Goal: Task Accomplishment & Management: Use online tool/utility

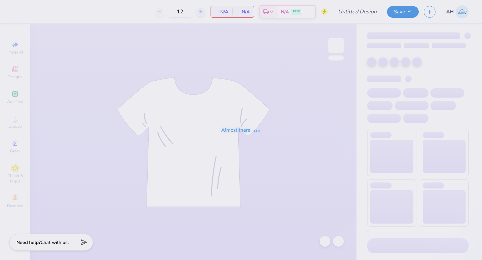
type input "KKG Dudes Day T-shirt"
type input "85"
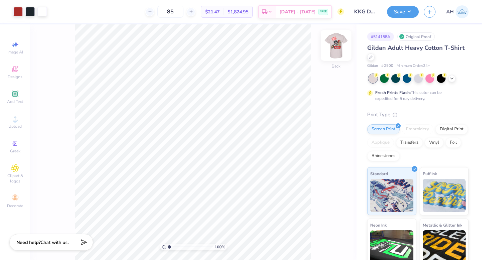
click at [340, 47] on img at bounding box center [336, 45] width 27 height 27
click at [18, 11] on div at bounding box center [17, 10] width 9 height 9
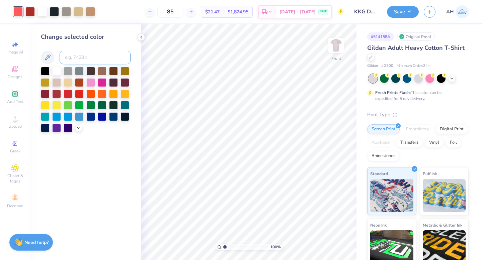
click at [83, 58] on input at bounding box center [95, 57] width 71 height 13
type input "7627"
click at [67, 11] on div at bounding box center [66, 10] width 9 height 9
click at [75, 56] on input at bounding box center [95, 57] width 71 height 13
type input "4655"
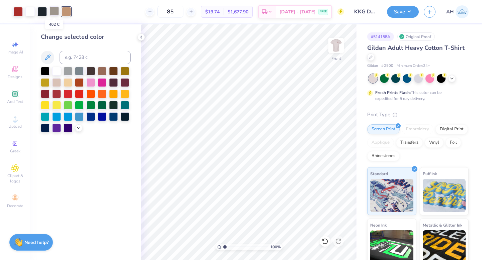
click at [53, 13] on div at bounding box center [54, 10] width 9 height 9
click at [48, 69] on div at bounding box center [45, 70] width 9 height 9
click at [42, 10] on div at bounding box center [41, 10] width 9 height 9
click at [44, 72] on div at bounding box center [45, 70] width 9 height 9
click at [337, 44] on img at bounding box center [336, 45] width 27 height 27
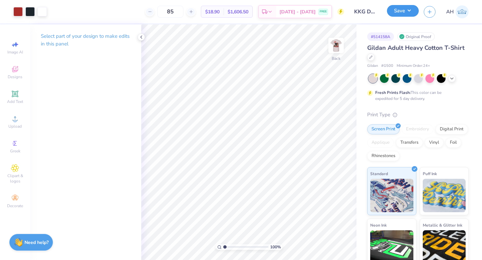
click at [408, 13] on button "Save" at bounding box center [403, 11] width 32 height 12
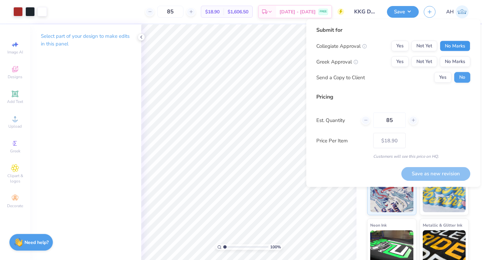
click at [450, 46] on button "No Marks" at bounding box center [455, 46] width 30 height 11
click at [397, 62] on button "Yes" at bounding box center [399, 62] width 17 height 11
click at [420, 174] on button "Save as new revision" at bounding box center [435, 174] width 69 height 14
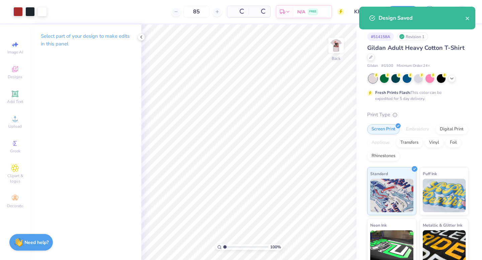
type input "$18.90"
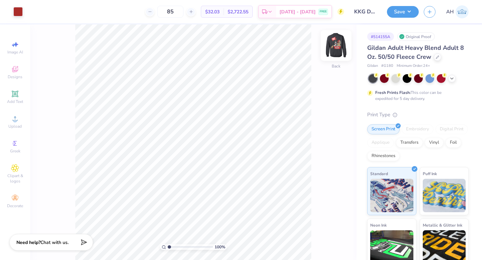
click at [339, 45] on img at bounding box center [336, 45] width 27 height 27
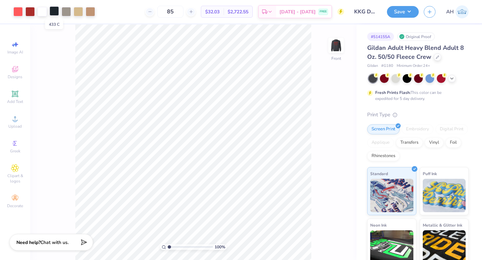
click at [55, 11] on div at bounding box center [54, 10] width 9 height 9
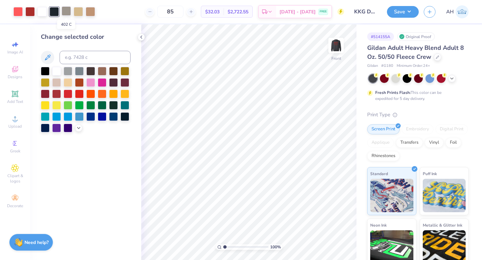
click at [69, 10] on div at bounding box center [66, 10] width 9 height 9
click at [46, 69] on div at bounding box center [45, 70] width 9 height 9
click at [55, 15] on div at bounding box center [54, 10] width 9 height 9
click at [64, 13] on div at bounding box center [66, 10] width 9 height 9
click at [80, 56] on input at bounding box center [95, 57] width 71 height 13
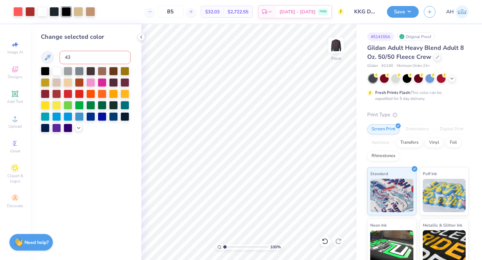
type input "433"
click at [66, 12] on div at bounding box center [66, 10] width 9 height 9
click at [80, 61] on input at bounding box center [95, 57] width 71 height 13
type input "4655"
click at [19, 10] on div at bounding box center [17, 10] width 9 height 9
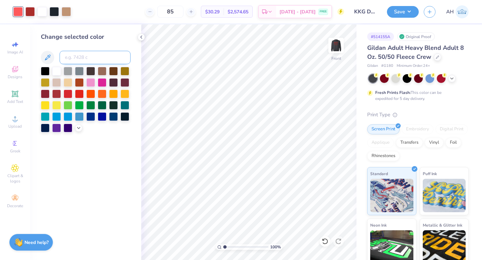
click at [82, 59] on input at bounding box center [95, 57] width 71 height 13
type input "7627"
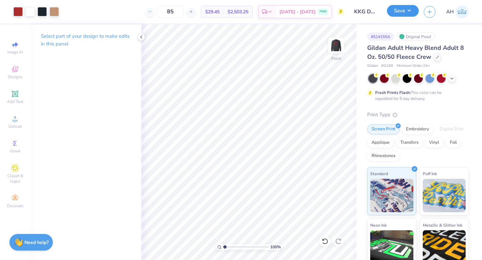
click at [402, 11] on button "Save" at bounding box center [403, 11] width 32 height 12
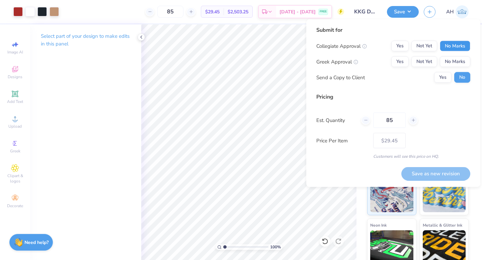
click at [460, 42] on button "No Marks" at bounding box center [455, 46] width 30 height 11
click at [398, 66] on button "Yes" at bounding box center [399, 62] width 17 height 11
click at [416, 171] on button "Save as new revision" at bounding box center [435, 174] width 69 height 14
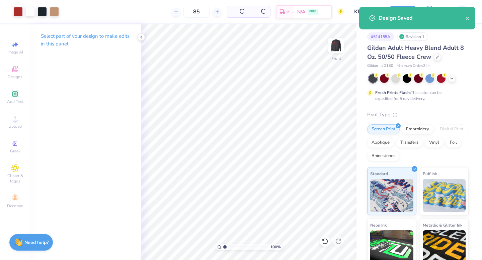
type input "– –"
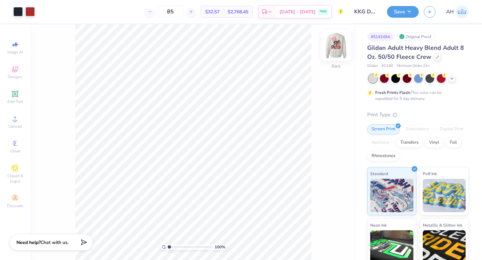
click at [340, 51] on img at bounding box center [336, 45] width 27 height 27
click at [81, 9] on div at bounding box center [78, 10] width 9 height 9
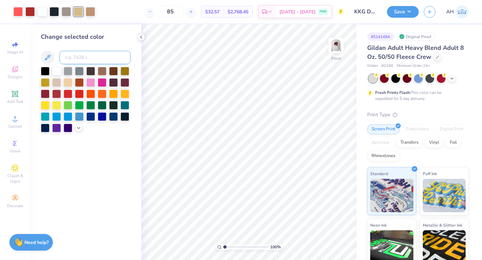
click at [90, 60] on input at bounding box center [95, 57] width 71 height 13
type input "4655"
click at [67, 15] on div at bounding box center [66, 10] width 9 height 9
click at [79, 63] on input at bounding box center [95, 57] width 71 height 13
type input "433"
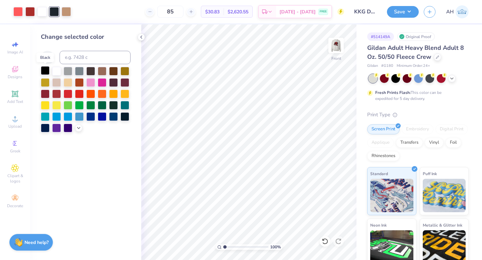
click at [43, 72] on div at bounding box center [45, 70] width 9 height 9
click at [17, 12] on div at bounding box center [17, 10] width 9 height 9
click at [83, 54] on input at bounding box center [95, 57] width 71 height 13
type input "7627"
click at [336, 44] on img at bounding box center [336, 45] width 27 height 27
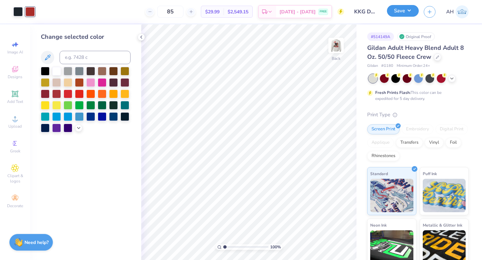
click at [410, 7] on button "Save" at bounding box center [403, 11] width 32 height 12
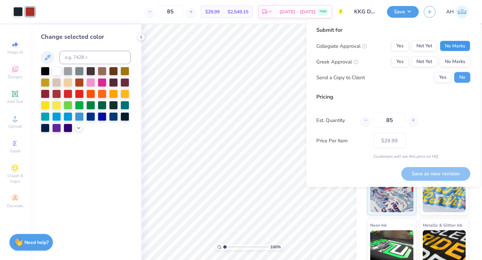
click at [460, 46] on button "No Marks" at bounding box center [455, 46] width 30 height 11
click at [399, 62] on button "Yes" at bounding box center [399, 62] width 17 height 11
click at [417, 172] on button "Save as new revision" at bounding box center [435, 174] width 69 height 14
type input "$29.99"
